Goal: Find contact information: Find contact information

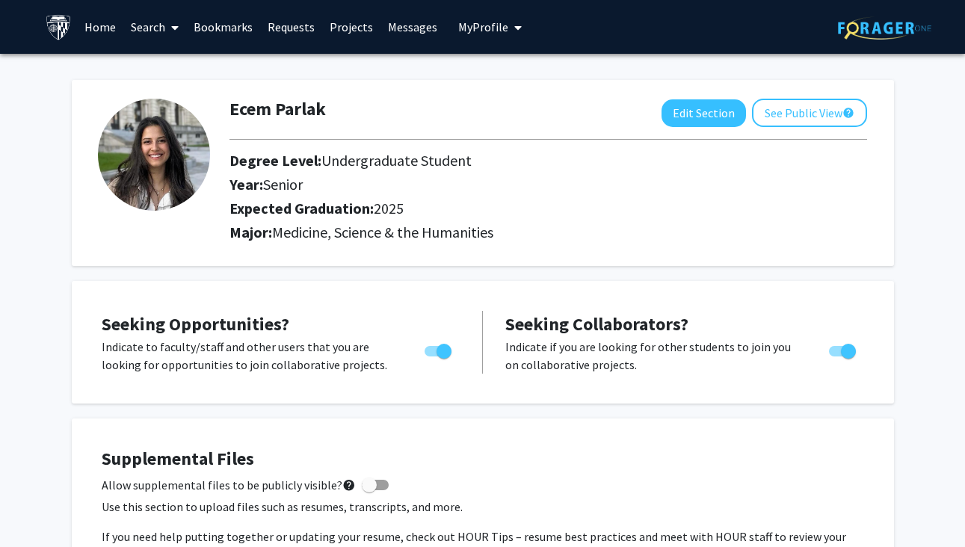
click at [149, 30] on link "Search" at bounding box center [154, 27] width 63 height 52
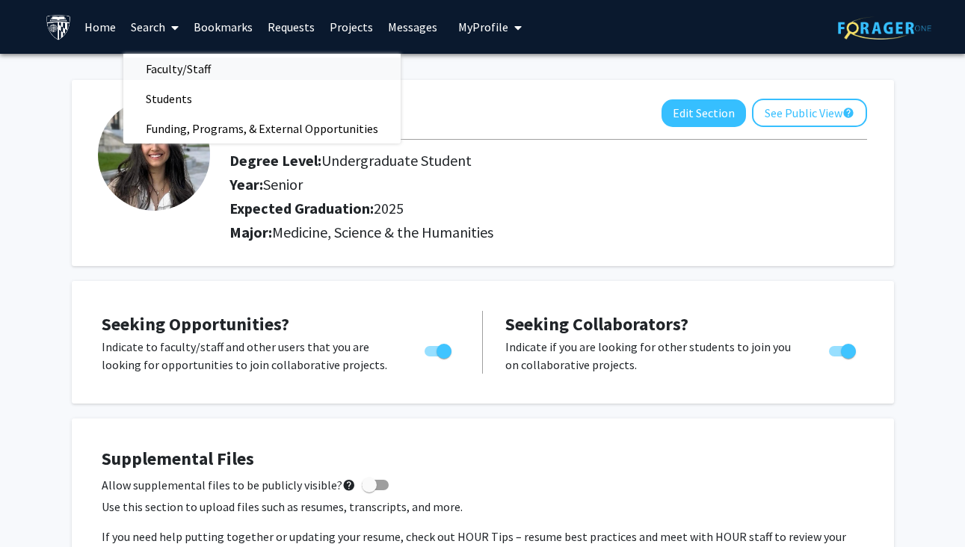
click at [167, 71] on span "Faculty/Staff" at bounding box center [178, 69] width 110 height 30
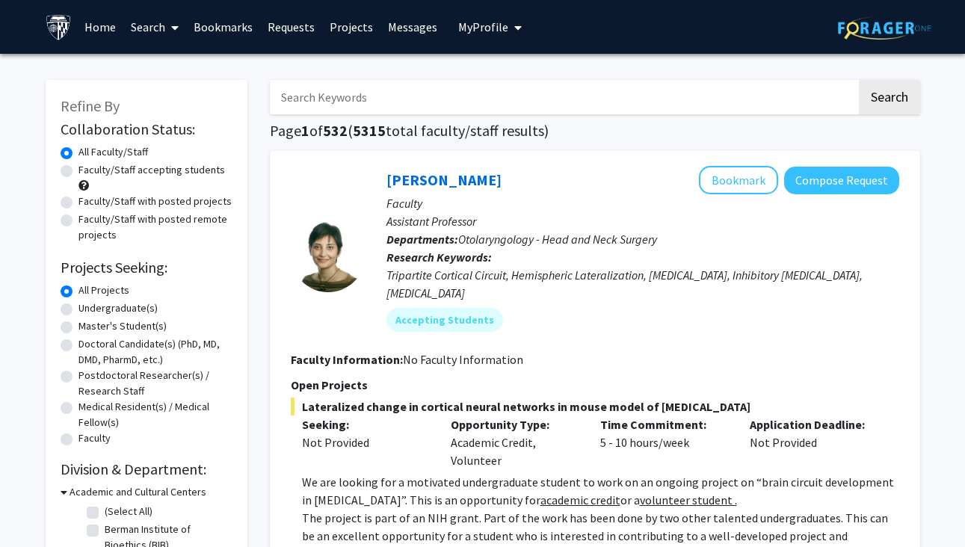
click at [321, 106] on input "Search Keywords" at bounding box center [563, 97] width 587 height 34
type input "allergy"
click at [888, 99] on button "Search" at bounding box center [889, 97] width 61 height 34
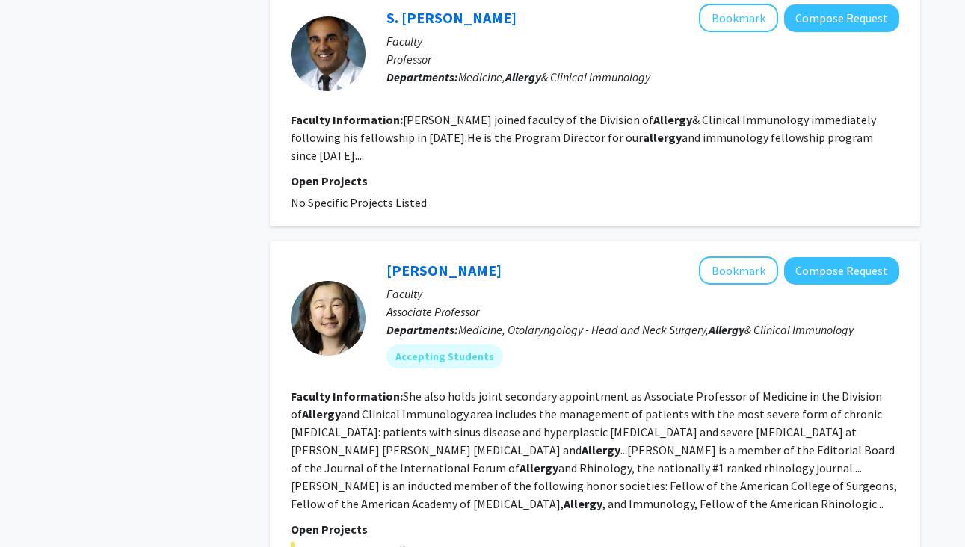
scroll to position [2622, 0]
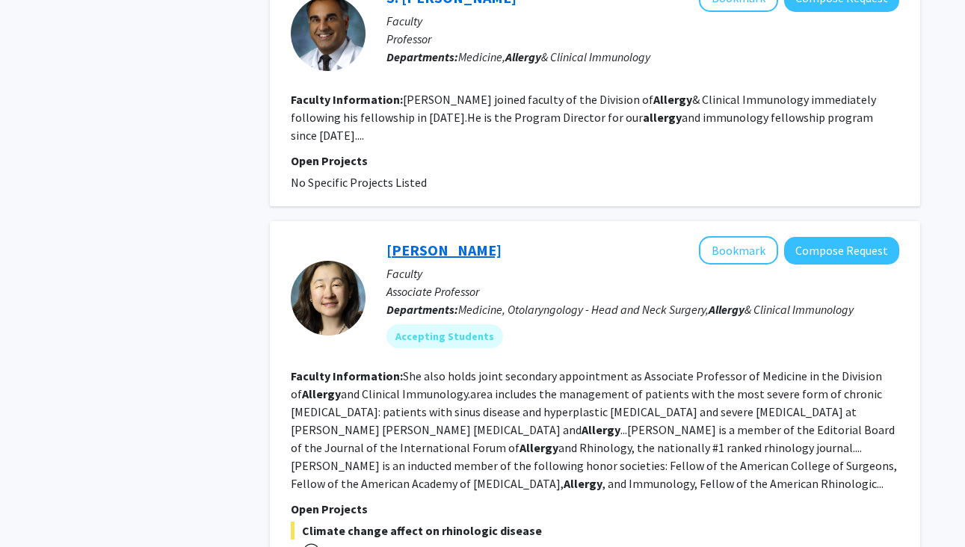
click at [395, 241] on link "[PERSON_NAME]" at bounding box center [443, 250] width 115 height 19
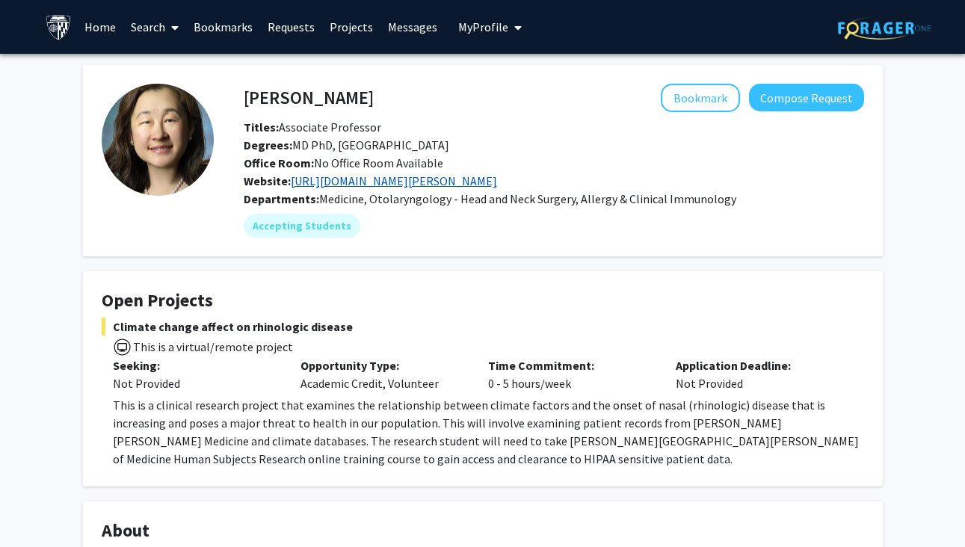
click at [365, 182] on link "[URL][DOMAIN_NAME][PERSON_NAME]" at bounding box center [394, 180] width 206 height 15
